Goal: Task Accomplishment & Management: Manage account settings

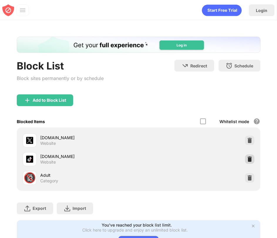
click at [250, 158] on img at bounding box center [249, 159] width 6 height 6
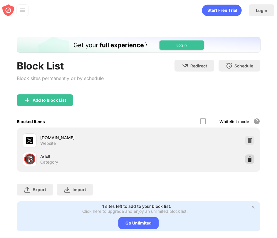
click at [249, 159] on img at bounding box center [249, 159] width 6 height 6
